Goal: Task Accomplishment & Management: Complete application form

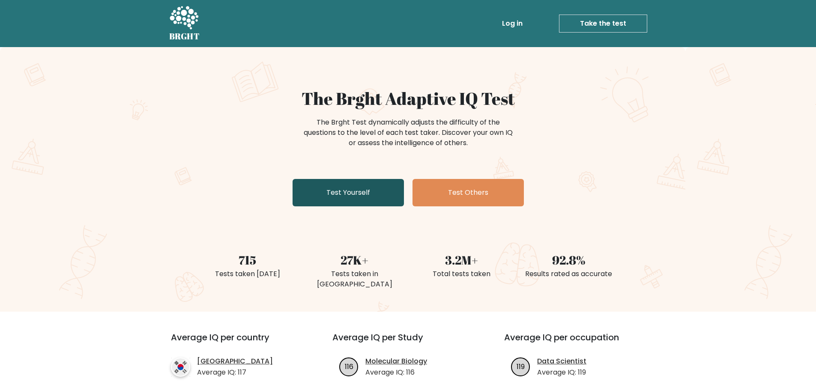
click at [339, 195] on link "Test Yourself" at bounding box center [348, 192] width 111 height 27
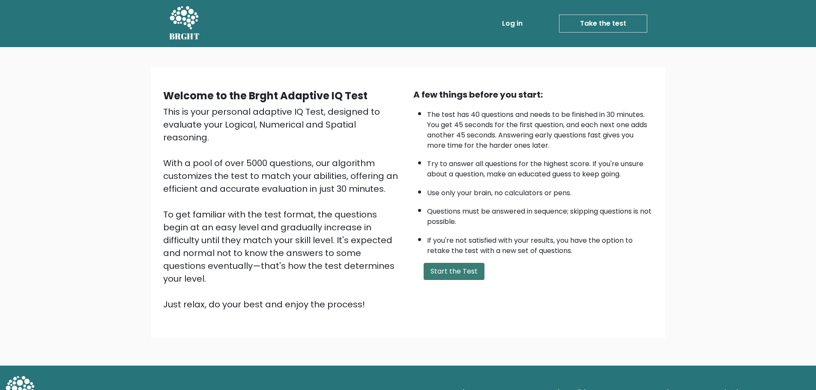
click at [446, 266] on button "Start the Test" at bounding box center [454, 271] width 61 height 17
click at [460, 267] on button "Start the Test" at bounding box center [454, 271] width 61 height 17
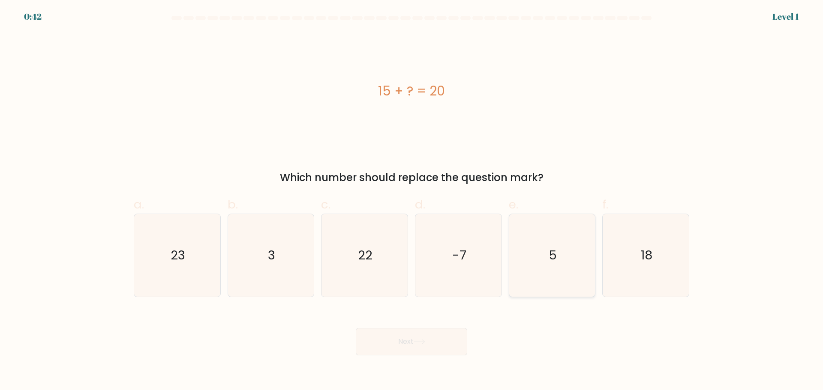
click at [555, 264] on icon "5" at bounding box center [551, 255] width 83 height 83
click at [412, 201] on input "e. 5" at bounding box center [411, 198] width 0 height 6
radio input "true"
click at [401, 329] on button "Next" at bounding box center [411, 341] width 111 height 27
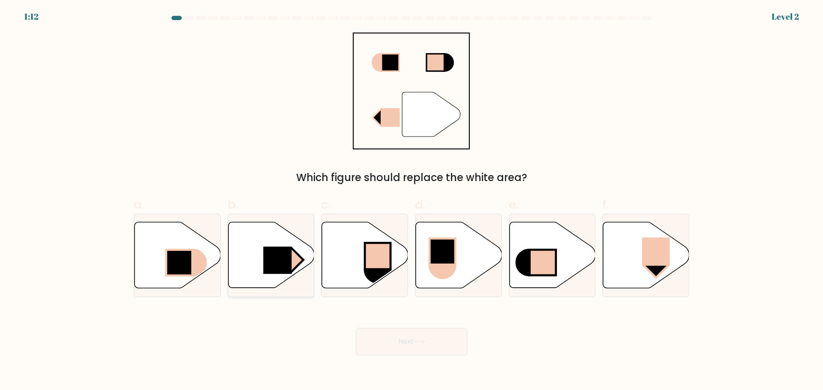
click at [268, 261] on rect at bounding box center [277, 260] width 28 height 27
click at [411, 201] on input "b." at bounding box center [411, 198] width 0 height 6
radio input "true"
click at [437, 345] on button "Next" at bounding box center [411, 341] width 111 height 27
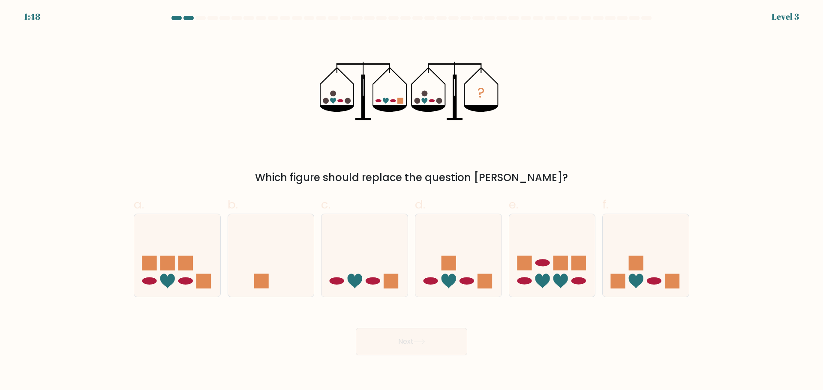
click at [186, 18] on div at bounding box center [188, 18] width 10 height 4
click at [337, 171] on div "Which figure should replace the question mark?" at bounding box center [411, 177] width 545 height 15
click at [396, 268] on icon at bounding box center [364, 255] width 86 height 71
click at [411, 201] on input "c." at bounding box center [411, 198] width 0 height 6
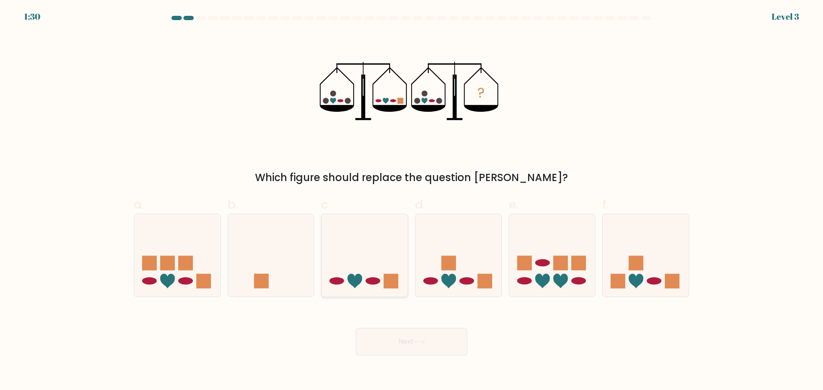
radio input "true"
click at [415, 339] on button "Next" at bounding box center [411, 341] width 111 height 27
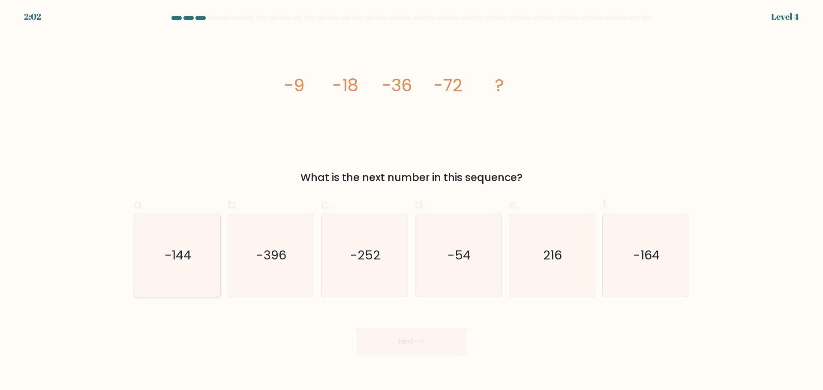
click at [156, 264] on icon "-144" at bounding box center [177, 255] width 83 height 83
click at [411, 201] on input "a. -144" at bounding box center [411, 198] width 0 height 6
radio input "true"
click at [392, 332] on button "Next" at bounding box center [411, 341] width 111 height 27
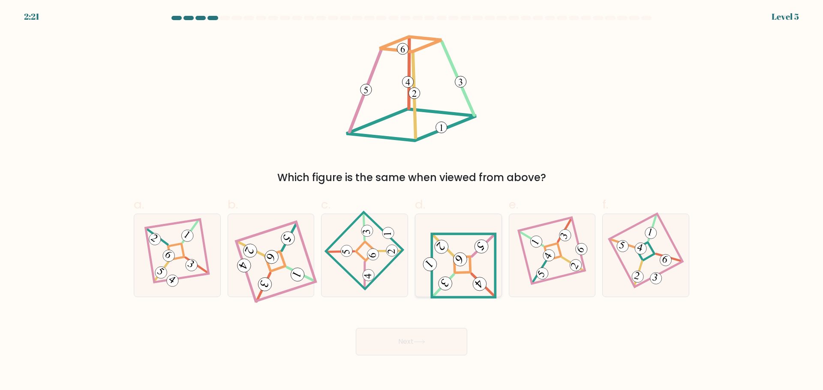
click at [466, 269] on icon at bounding box center [458, 255] width 77 height 66
click at [412, 201] on input "d." at bounding box center [411, 198] width 0 height 6
radio input "true"
click at [424, 355] on button "Next" at bounding box center [411, 341] width 111 height 27
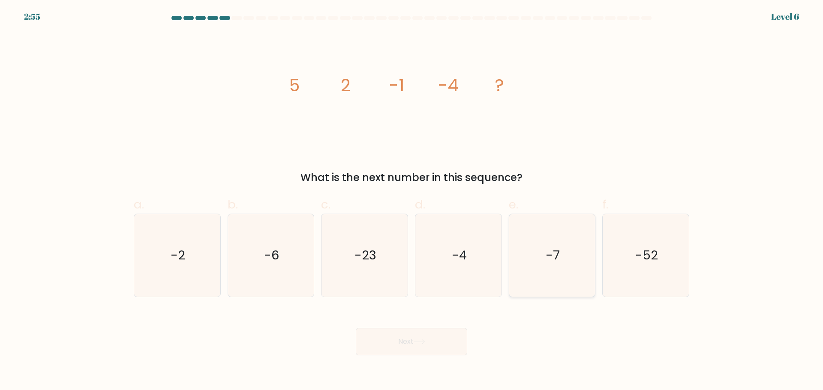
click at [551, 253] on text "-7" at bounding box center [552, 255] width 14 height 17
click at [412, 201] on input "e. -7" at bounding box center [411, 198] width 0 height 6
radio input "true"
click at [421, 341] on icon at bounding box center [419, 342] width 12 height 5
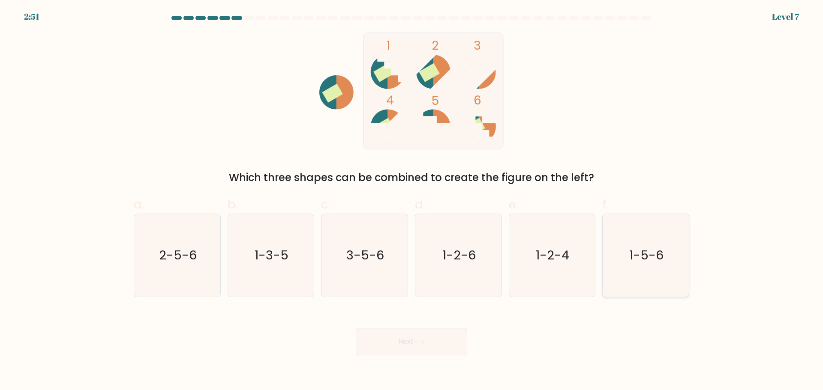
click at [642, 261] on text "1-5-6" at bounding box center [646, 255] width 34 height 17
click at [412, 201] on input "f. 1-5-6" at bounding box center [411, 198] width 0 height 6
radio input "true"
click at [415, 349] on button "Next" at bounding box center [411, 341] width 111 height 27
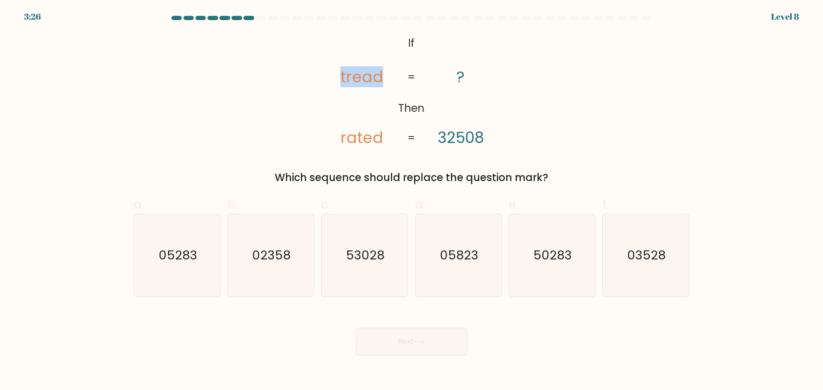
drag, startPoint x: 344, startPoint y: 80, endPoint x: 384, endPoint y: 79, distance: 40.3
click at [384, 79] on icon "@import url('https://fonts.googleapis.com/css?family=Abril+Fatface:400,100,100i…" at bounding box center [411, 91] width 190 height 117
click at [408, 74] on tspan "=" at bounding box center [411, 77] width 8 height 15
click at [364, 259] on text "53028" at bounding box center [365, 255] width 39 height 17
click at [411, 201] on input "c. 53028" at bounding box center [411, 198] width 0 height 6
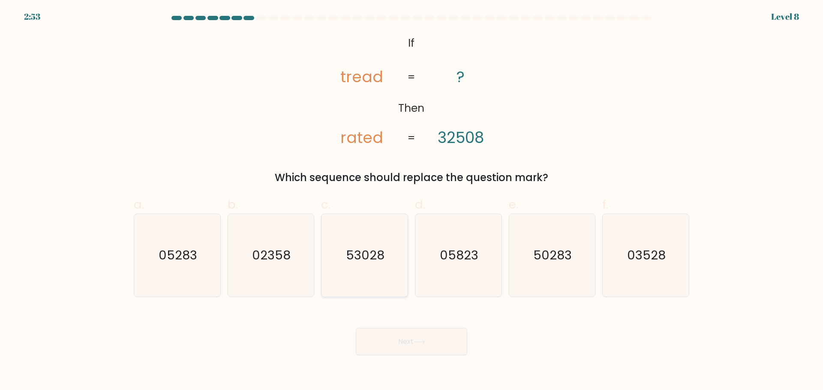
radio input "true"
click at [420, 330] on button "Next" at bounding box center [411, 341] width 111 height 27
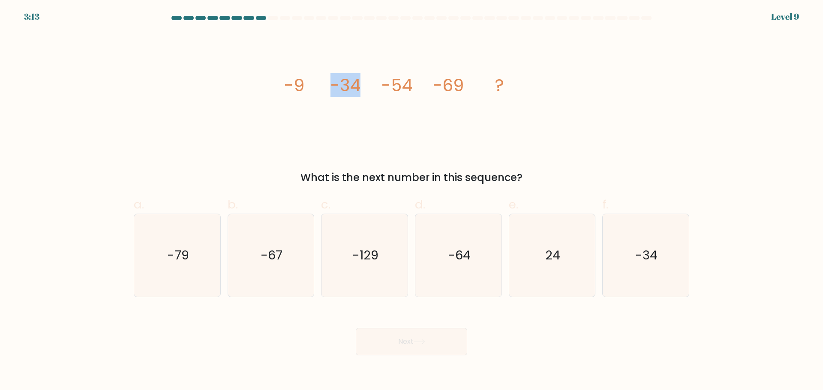
drag, startPoint x: 333, startPoint y: 85, endPoint x: 363, endPoint y: 85, distance: 30.0
click at [363, 85] on icon "image/svg+xml -9 -34 -54 -69 ?" at bounding box center [411, 91] width 257 height 117
drag, startPoint x: 380, startPoint y: 85, endPoint x: 416, endPoint y: 87, distance: 35.2
click at [416, 87] on icon "image/svg+xml -9 -34 -54 -69 ?" at bounding box center [411, 91] width 257 height 117
drag, startPoint x: 432, startPoint y: 84, endPoint x: 478, endPoint y: 85, distance: 45.9
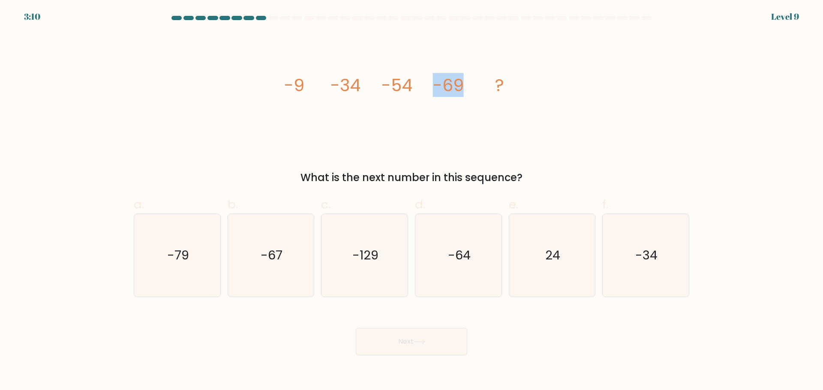
click at [478, 85] on icon "image/svg+xml -9 -34 -54 -69 ?" at bounding box center [411, 91] width 257 height 117
click at [386, 172] on div "What is the next number in this sequence?" at bounding box center [411, 177] width 545 height 15
click at [149, 255] on icon "-79" at bounding box center [177, 255] width 83 height 83
click at [411, 201] on input "a. -79" at bounding box center [411, 198] width 0 height 6
radio input "true"
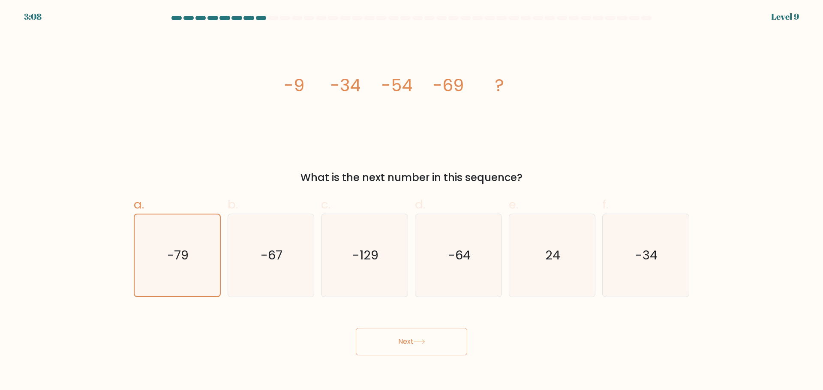
click at [386, 337] on button "Next" at bounding box center [411, 341] width 111 height 27
click at [393, 351] on button "Next" at bounding box center [411, 341] width 111 height 27
click at [401, 338] on button "Next" at bounding box center [411, 341] width 111 height 27
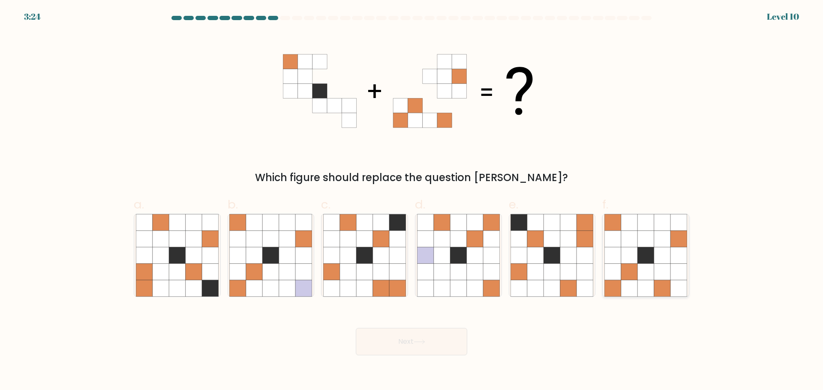
click at [665, 260] on icon at bounding box center [662, 255] width 16 height 16
click at [412, 201] on input "f." at bounding box center [411, 198] width 0 height 6
radio input "true"
click at [442, 339] on button "Next" at bounding box center [411, 341] width 111 height 27
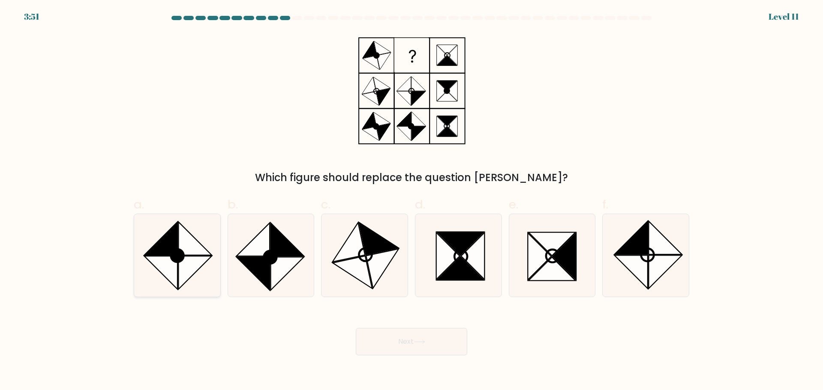
click at [168, 266] on icon at bounding box center [160, 272] width 33 height 33
click at [411, 201] on input "a." at bounding box center [411, 198] width 0 height 6
radio input "true"
click at [361, 341] on button "Next" at bounding box center [411, 341] width 111 height 27
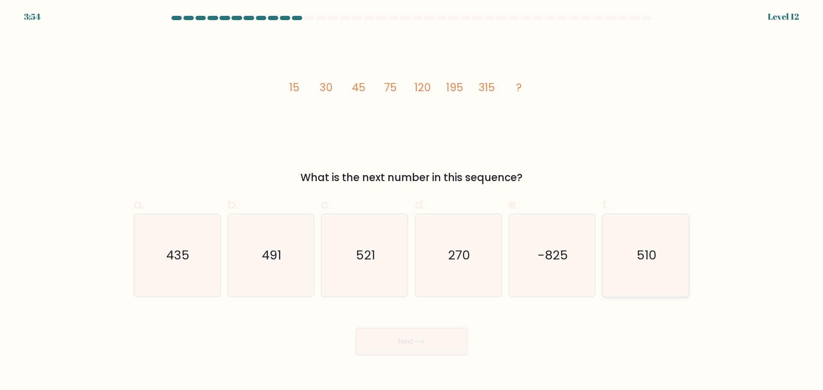
click at [662, 269] on icon "510" at bounding box center [645, 255] width 83 height 83
click at [412, 201] on input "f. 510" at bounding box center [411, 198] width 0 height 6
radio input "true"
click at [439, 335] on button "Next" at bounding box center [411, 341] width 111 height 27
